Goal: Submit feedback/report problem

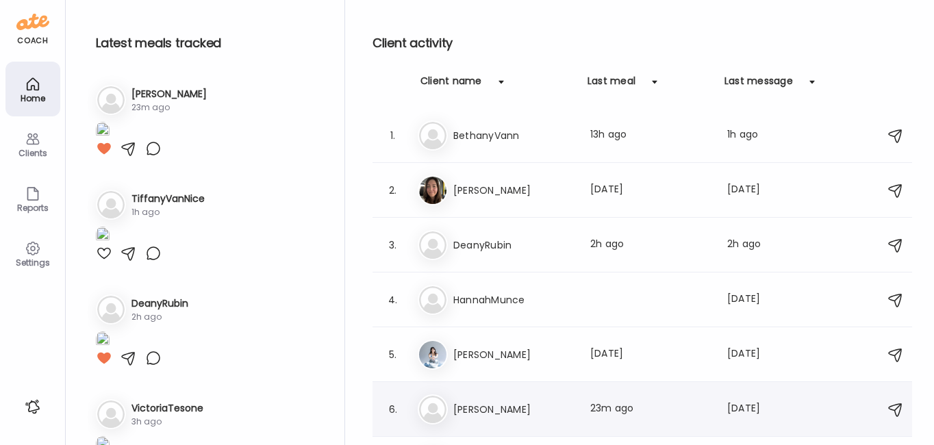
scroll to position [95, 0]
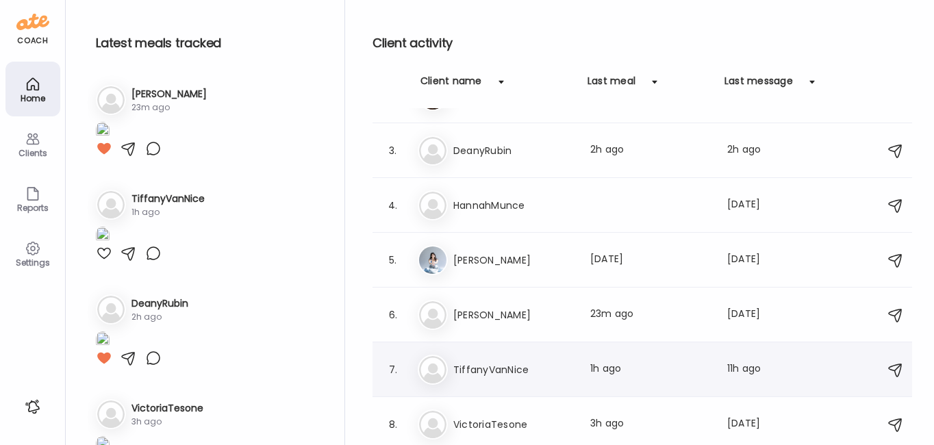
click at [481, 359] on div "Ti TiffanyVanNice Last meal: 1h ago Last message: 11h ago Did aloe and moltipro…" at bounding box center [644, 370] width 453 height 30
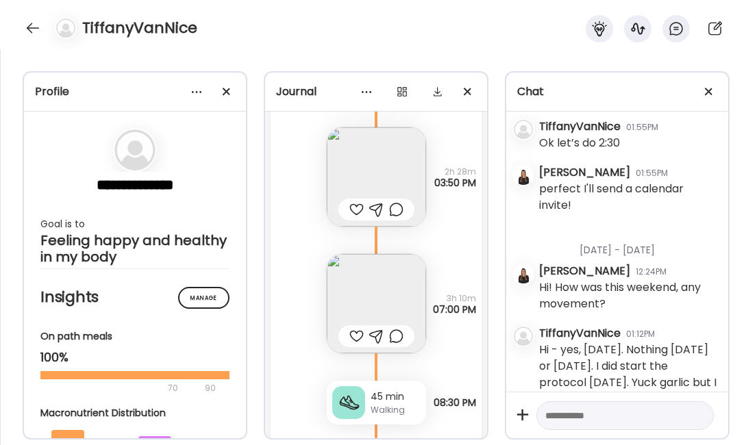
scroll to position [16223, 0]
click at [353, 294] on img at bounding box center [376, 304] width 99 height 99
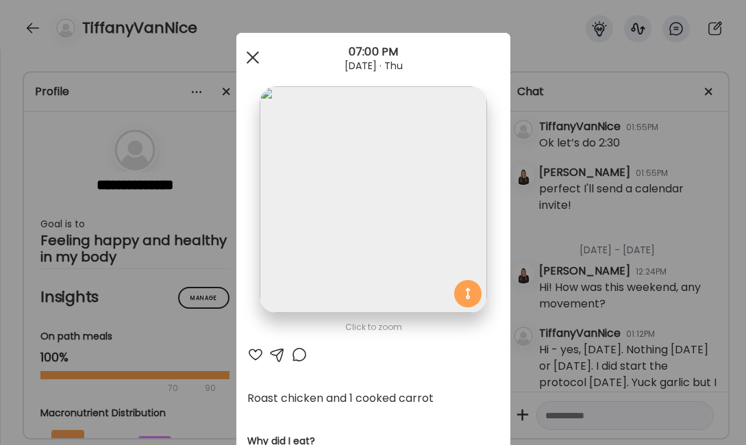
click at [241, 53] on div at bounding box center [252, 57] width 27 height 27
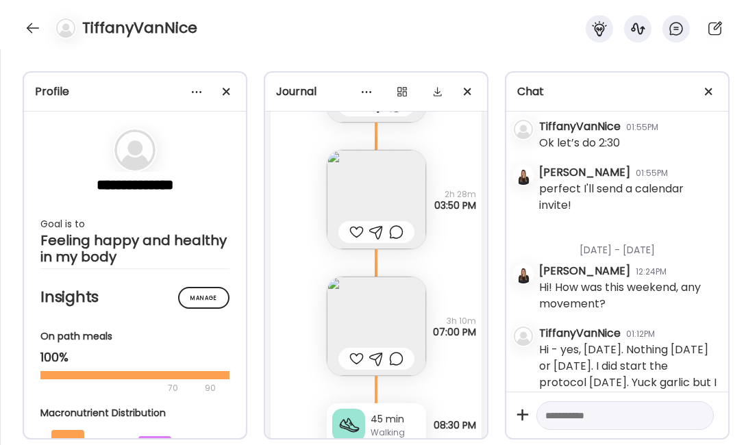
scroll to position [16201, 0]
click at [368, 186] on img at bounding box center [376, 200] width 99 height 99
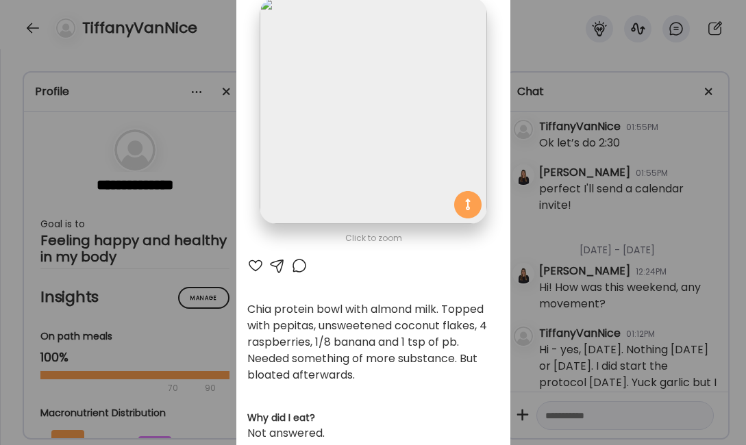
scroll to position [0, 0]
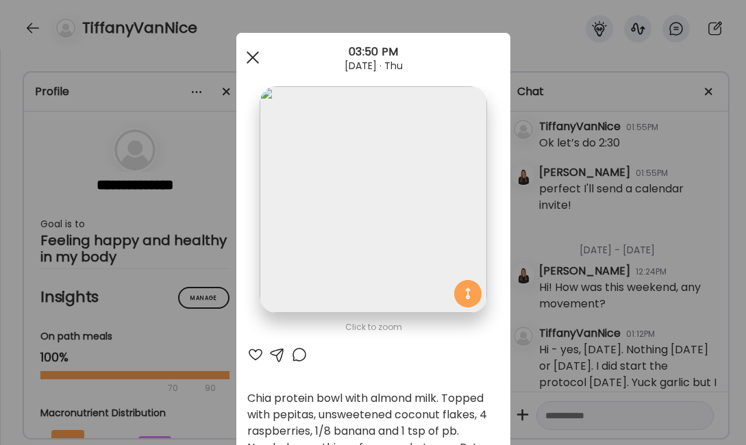
click at [249, 50] on div at bounding box center [252, 57] width 27 height 27
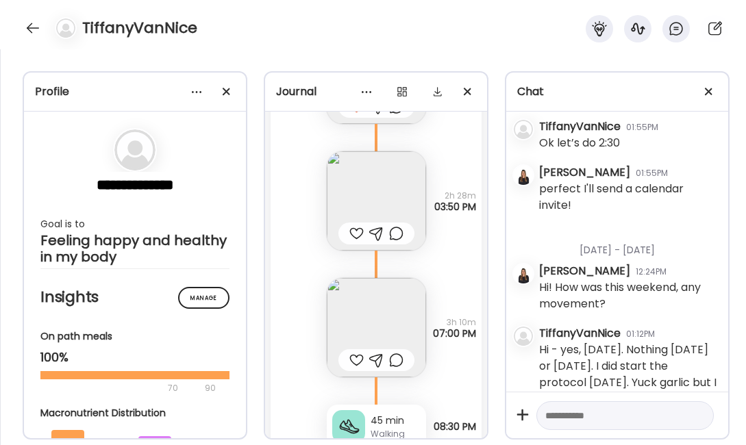
click at [367, 189] on img at bounding box center [376, 200] width 99 height 99
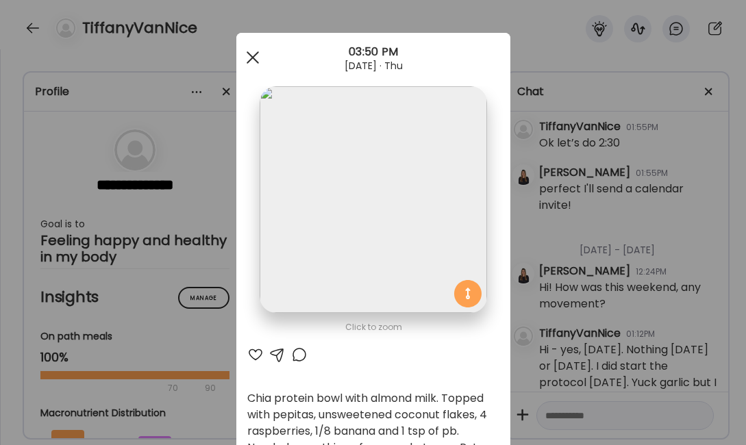
click at [248, 50] on div at bounding box center [252, 57] width 27 height 27
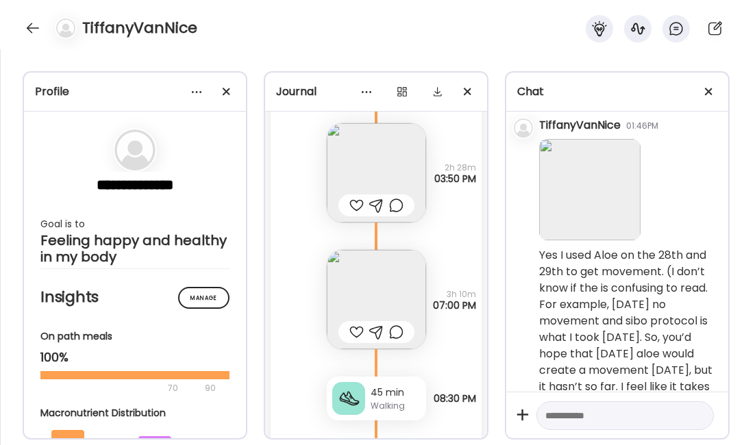
scroll to position [11410, 0]
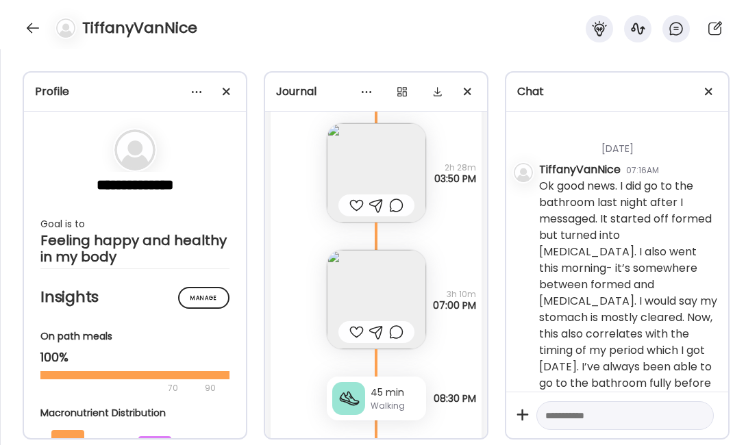
click at [393, 289] on img at bounding box center [376, 299] width 99 height 99
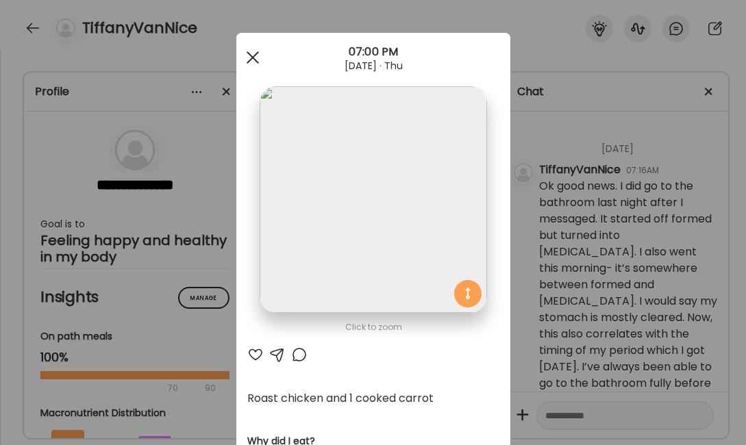
click at [247, 54] on div at bounding box center [252, 57] width 27 height 27
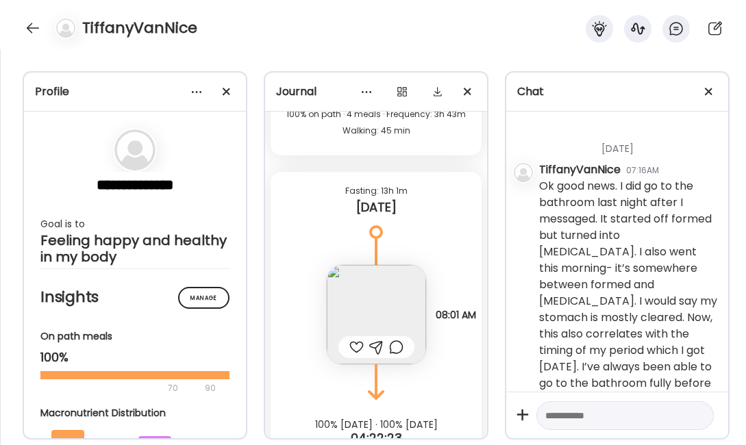
scroll to position [16655, 0]
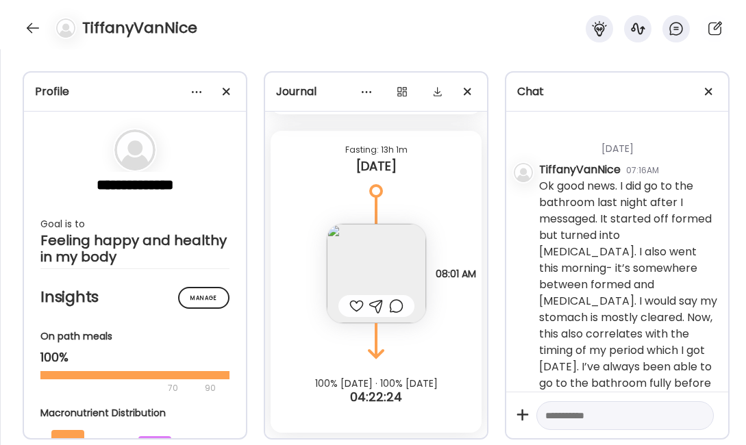
click at [399, 262] on img at bounding box center [376, 273] width 99 height 99
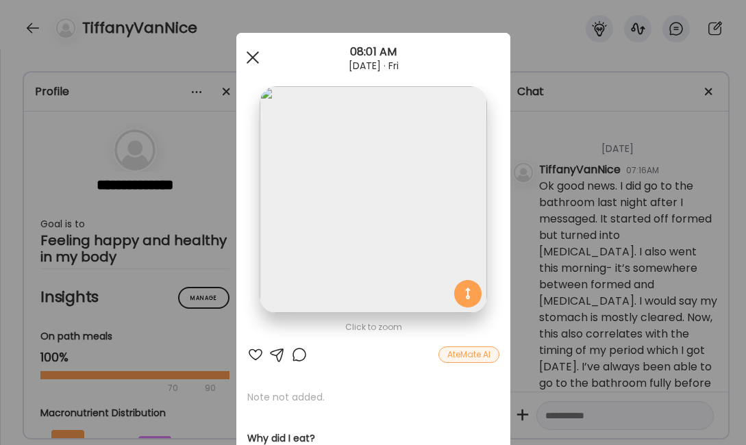
click at [251, 53] on span at bounding box center [252, 57] width 12 height 12
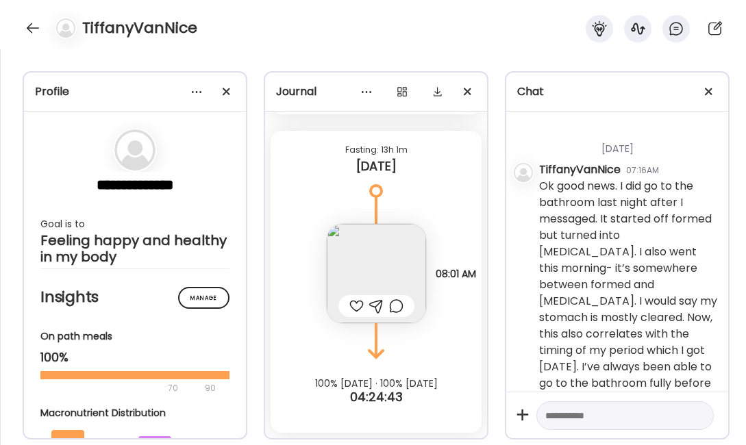
click at [570, 407] on textarea at bounding box center [612, 415] width 135 height 16
paste textarea "**********"
type textarea "**********"
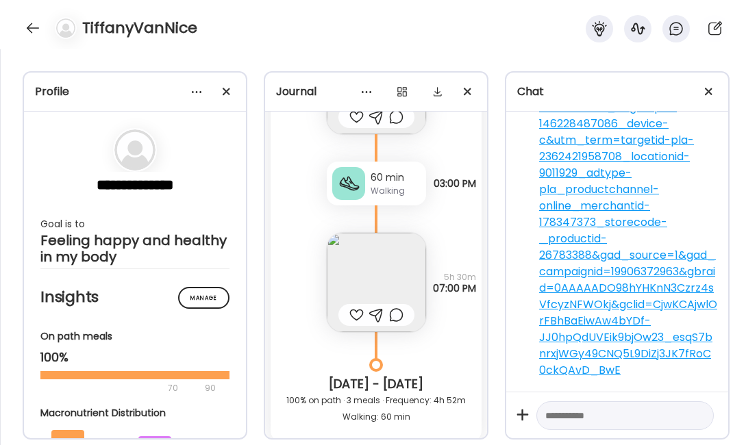
scroll to position [15536, 0]
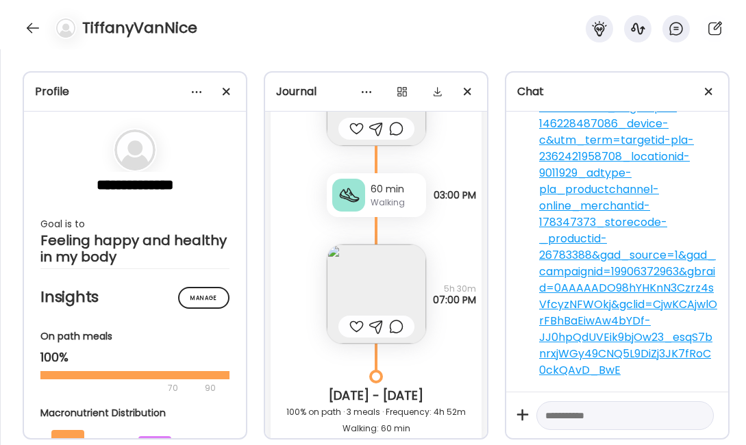
click at [380, 293] on img at bounding box center [376, 293] width 99 height 99
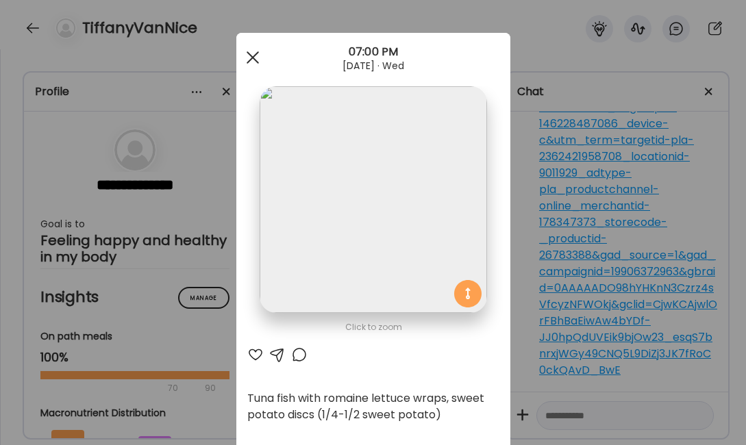
click at [241, 54] on div at bounding box center [252, 57] width 27 height 27
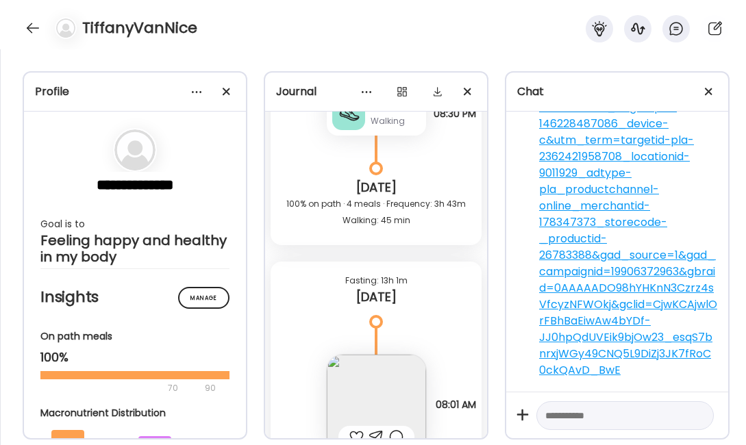
scroll to position [16655, 0]
